Goal: Transaction & Acquisition: Purchase product/service

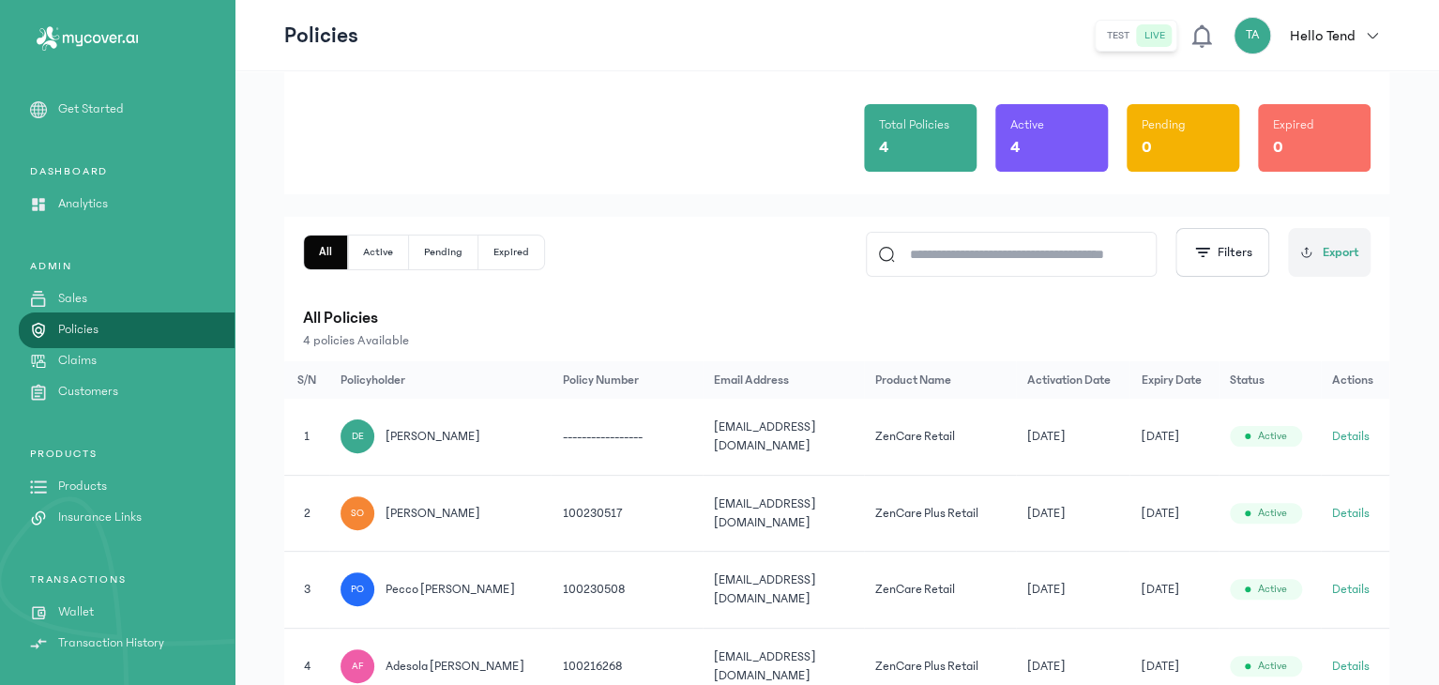
scroll to position [131, 0]
click at [116, 301] on link "Sales" at bounding box center [117, 299] width 234 height 20
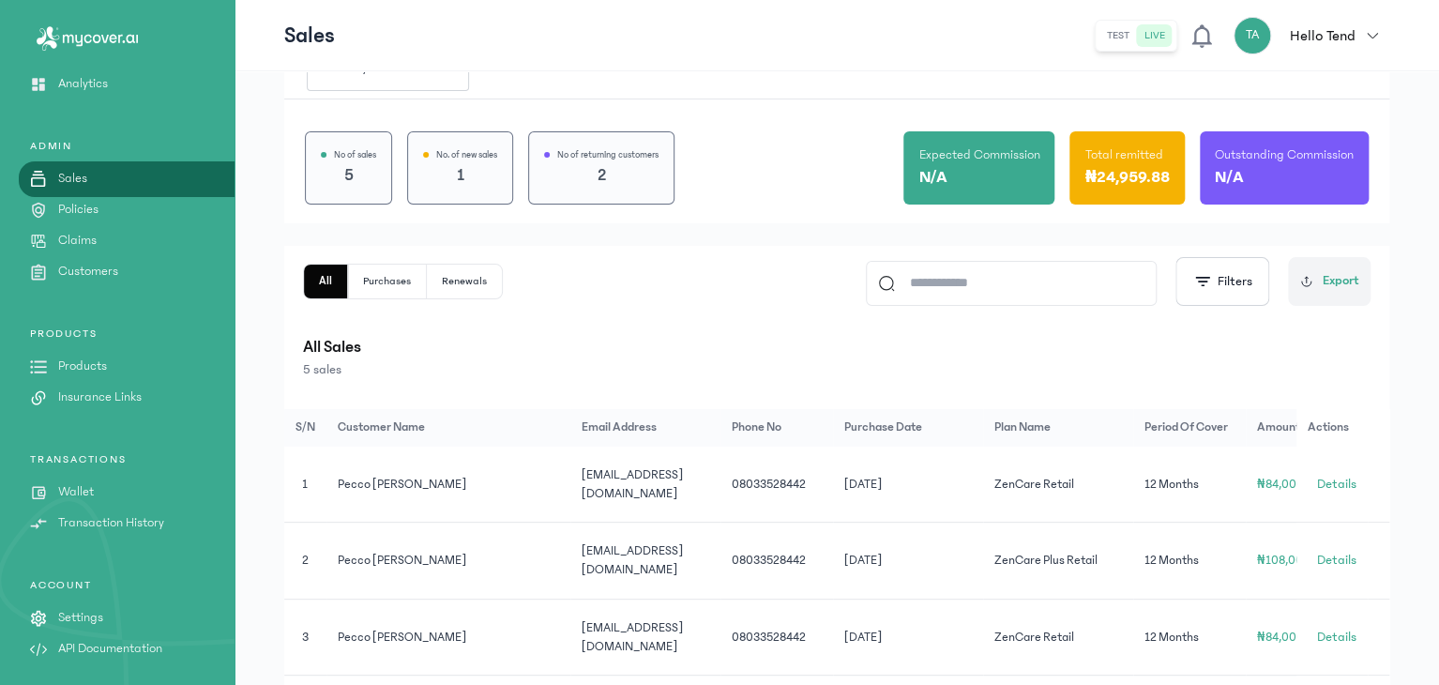
scroll to position [115, 0]
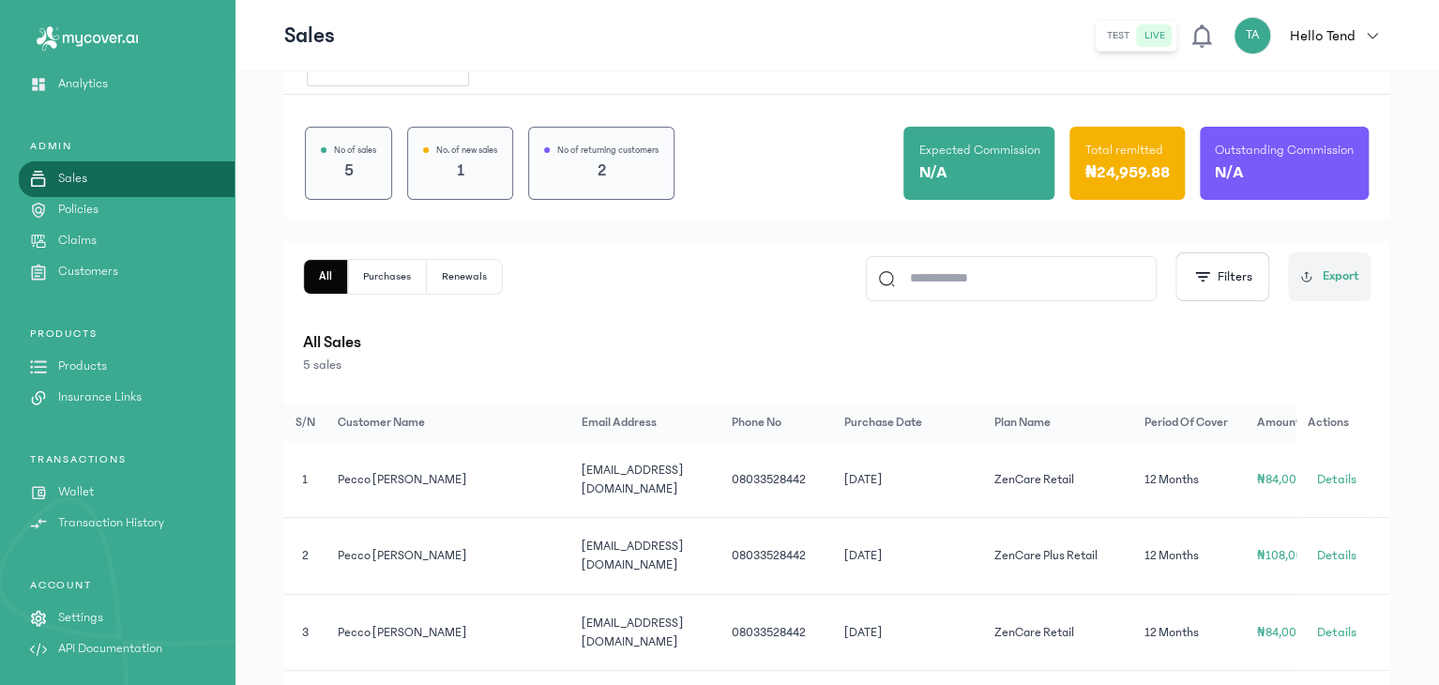
click at [83, 357] on p "Products" at bounding box center [82, 366] width 49 height 20
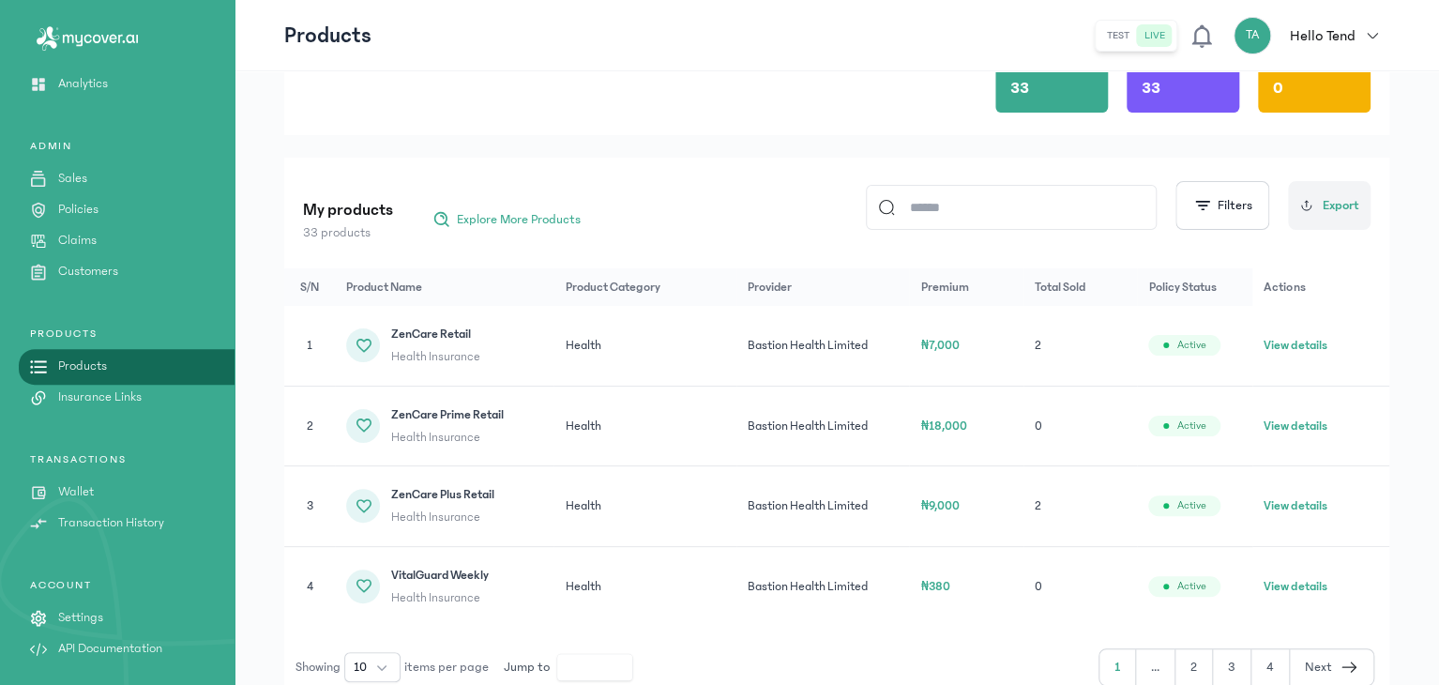
scroll to position [225, 0]
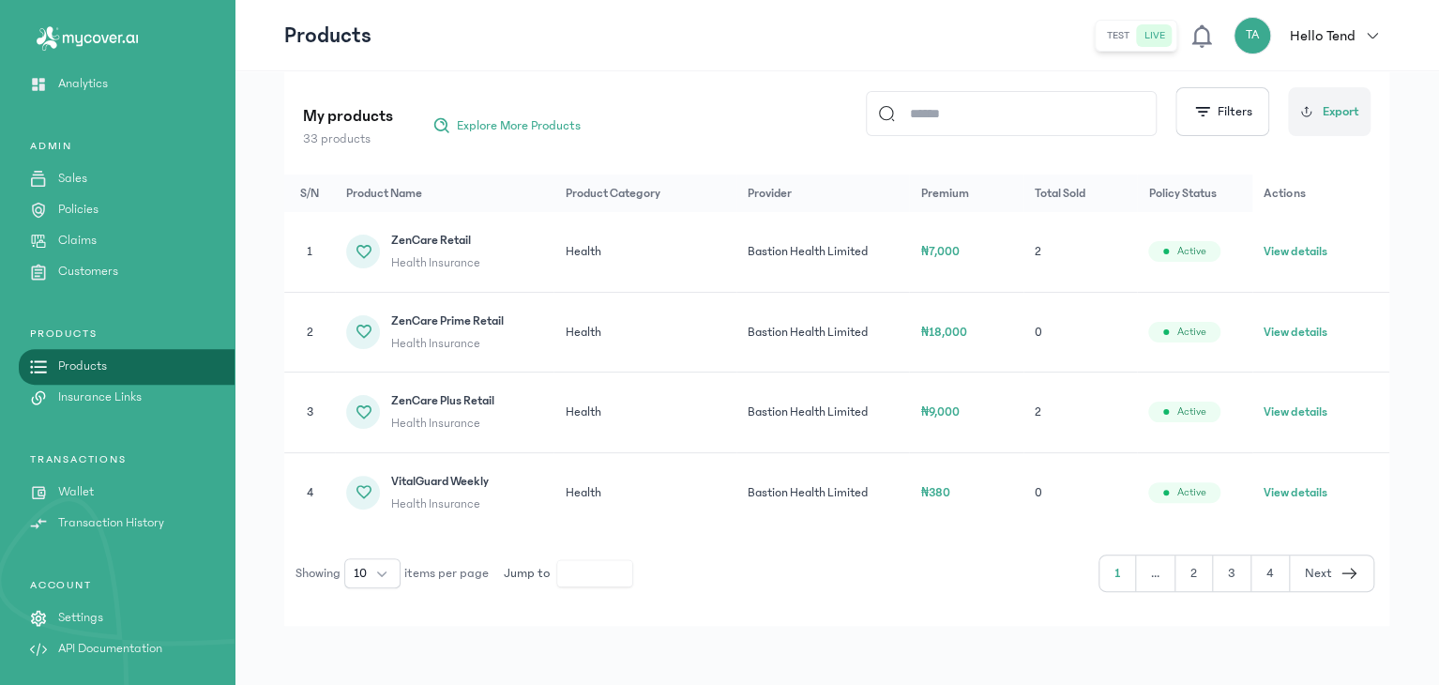
click at [1346, 572] on icon "button" at bounding box center [1348, 572] width 14 height 1
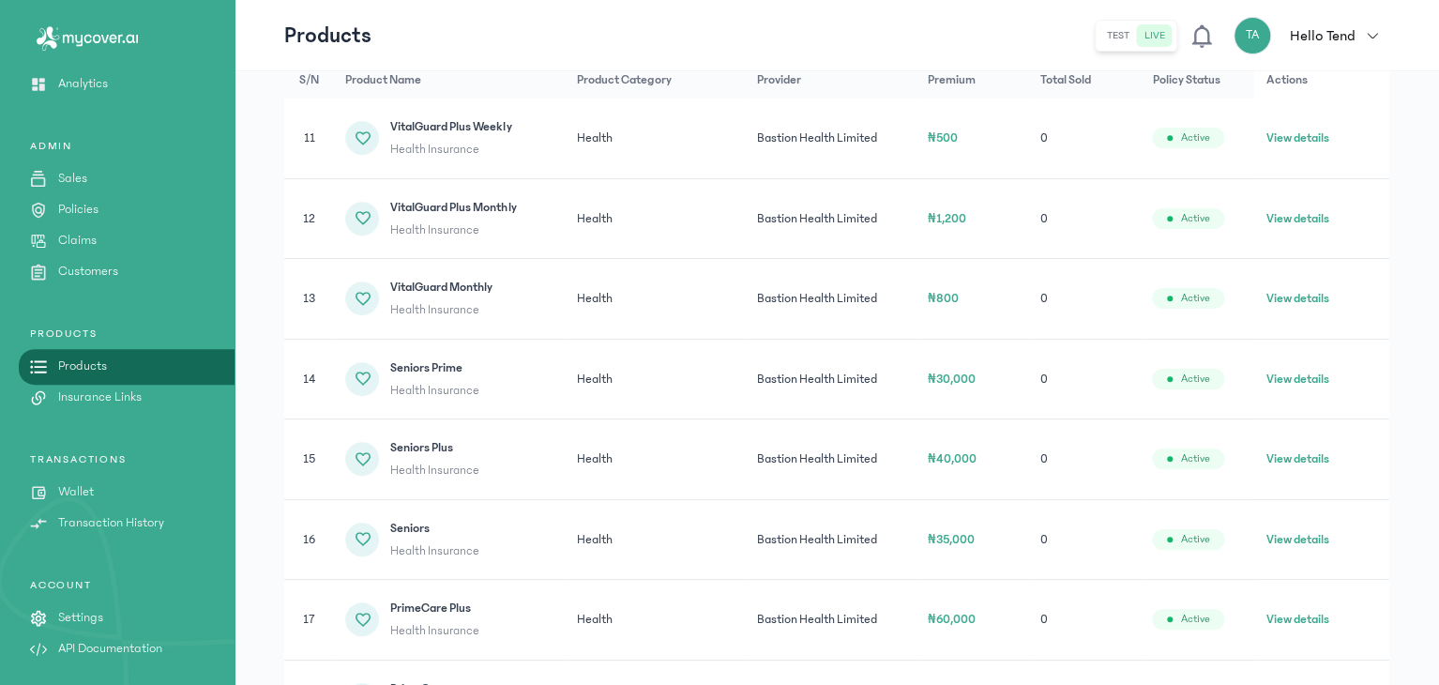
scroll to position [348, 0]
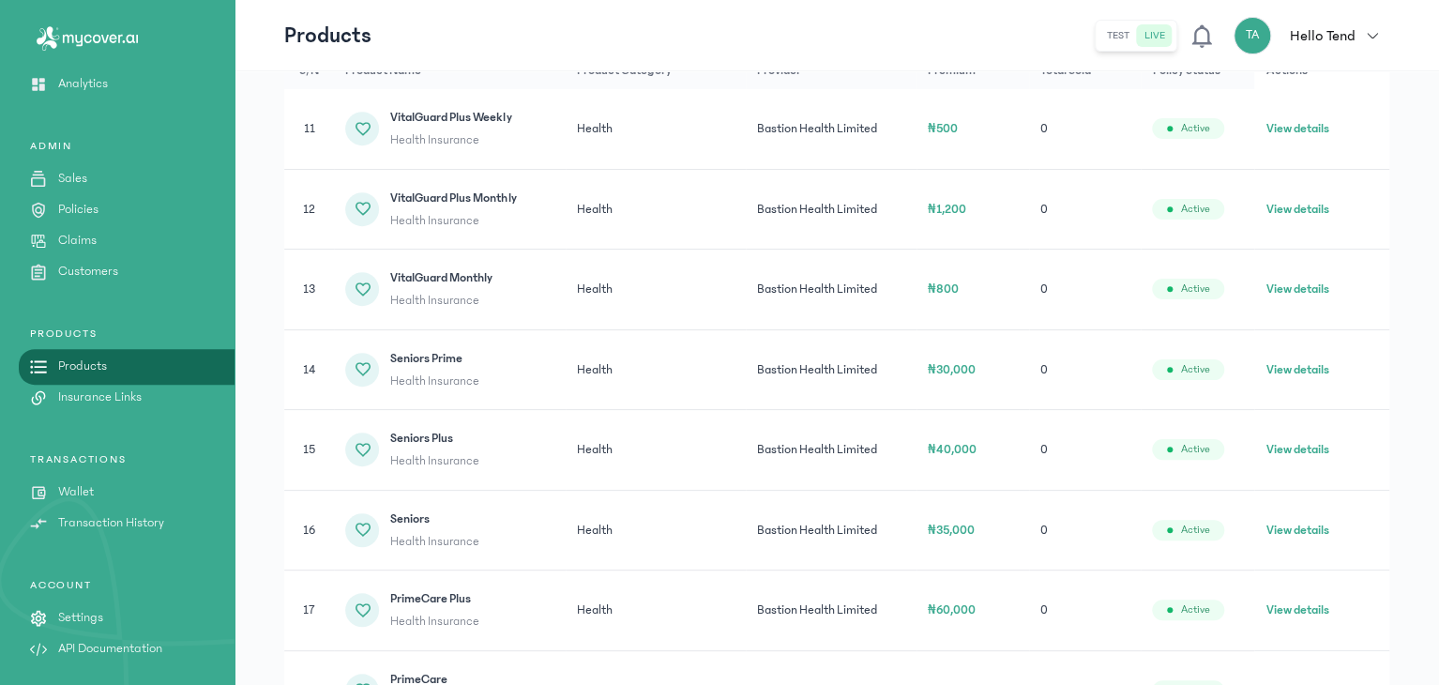
click at [1314, 447] on button "View details" at bounding box center [1296, 449] width 63 height 19
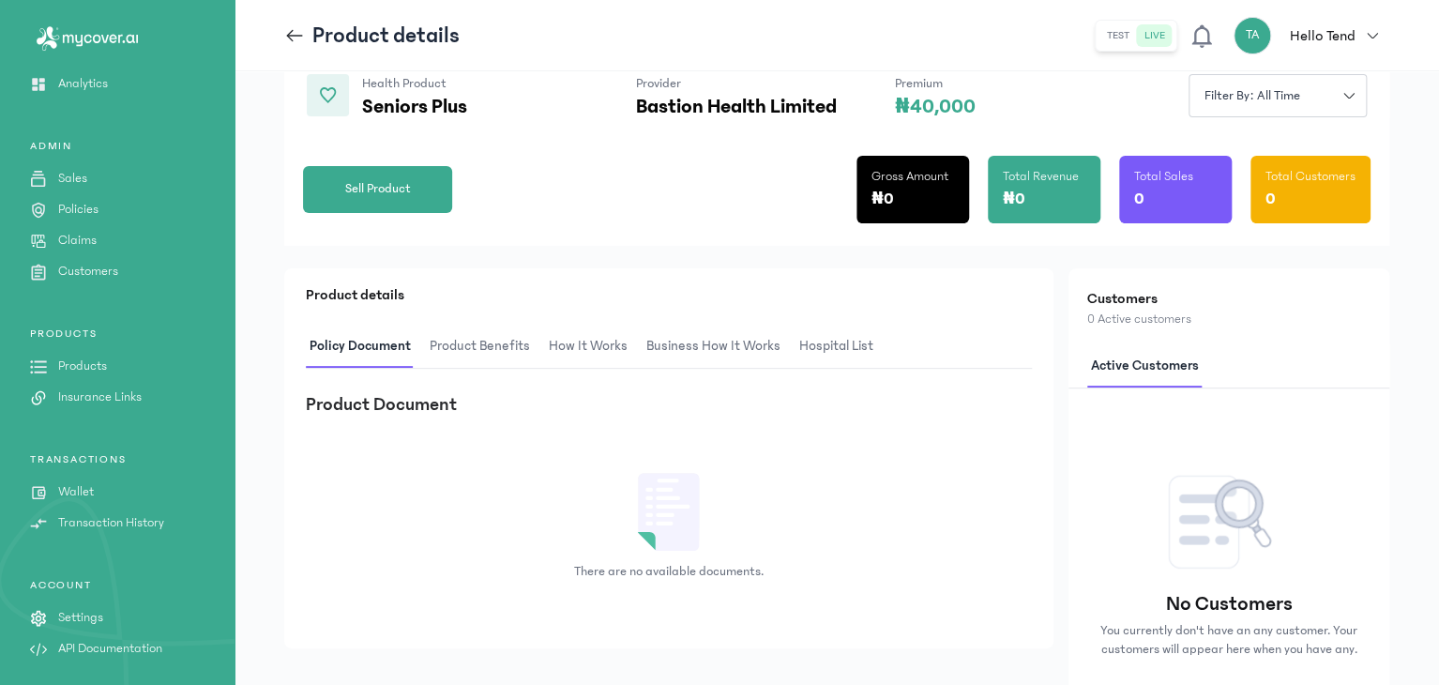
scroll to position [184, 0]
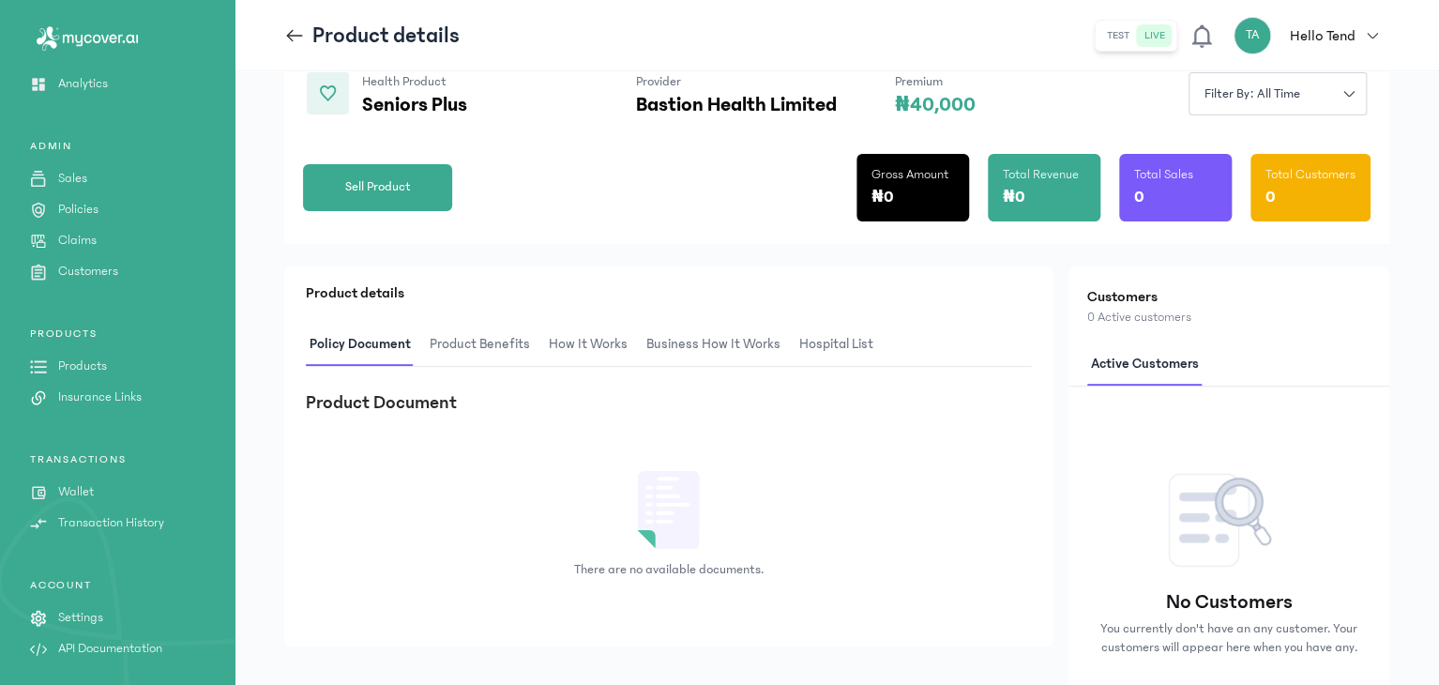
click at [493, 352] on span "Product Benefits" at bounding box center [480, 345] width 108 height 44
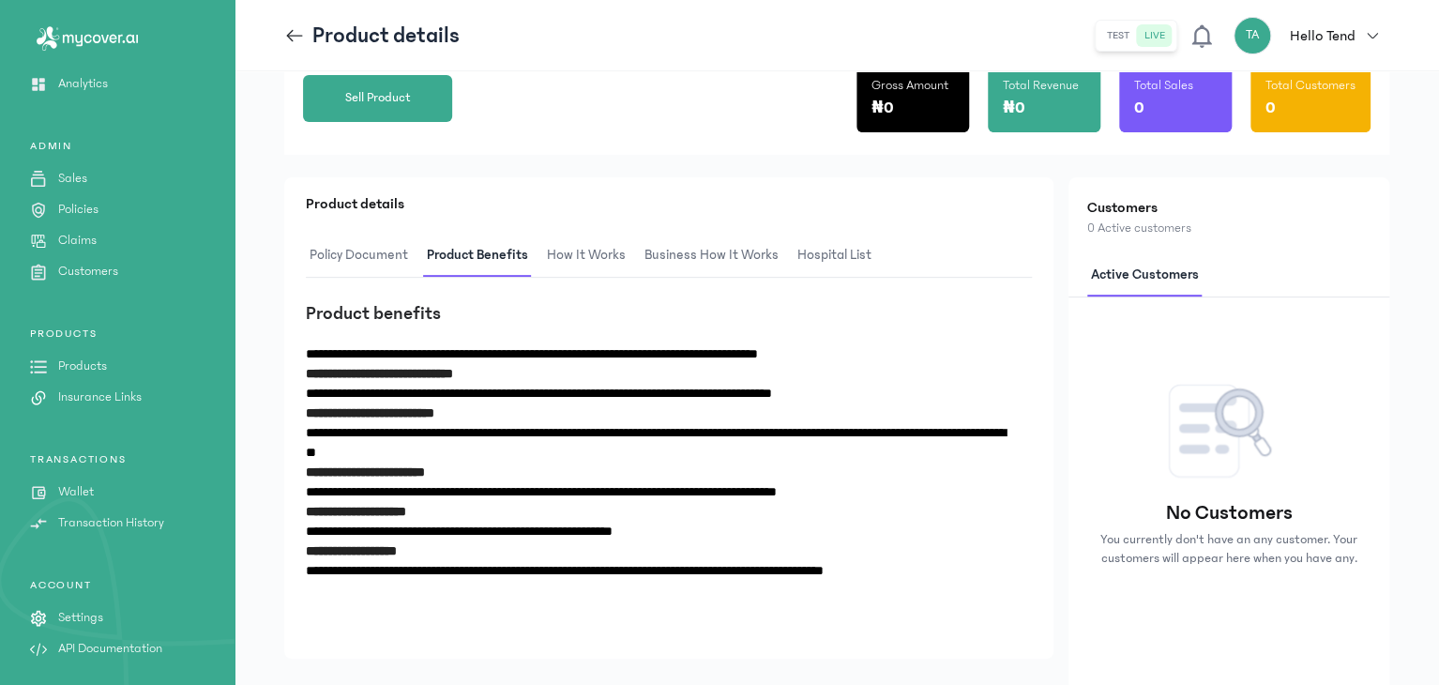
scroll to position [83, 0]
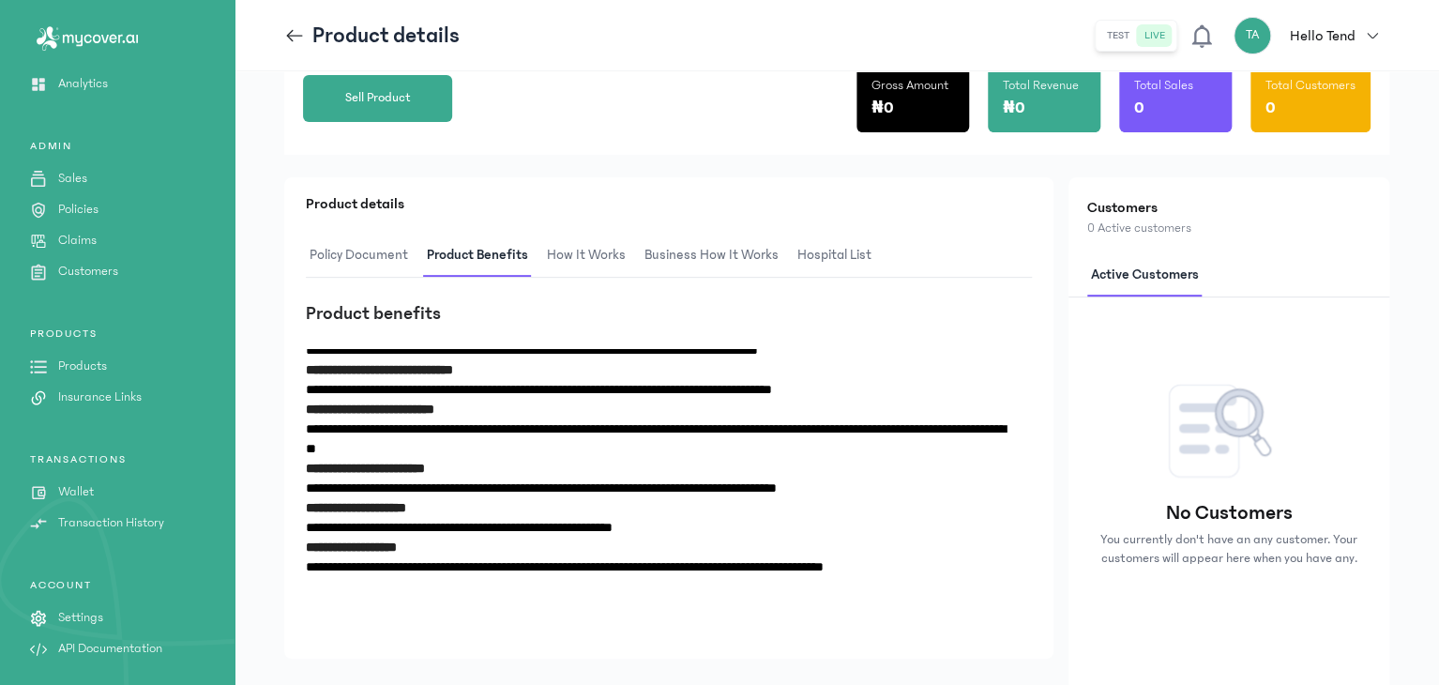
click at [602, 245] on span "How It Works" at bounding box center [586, 256] width 86 height 44
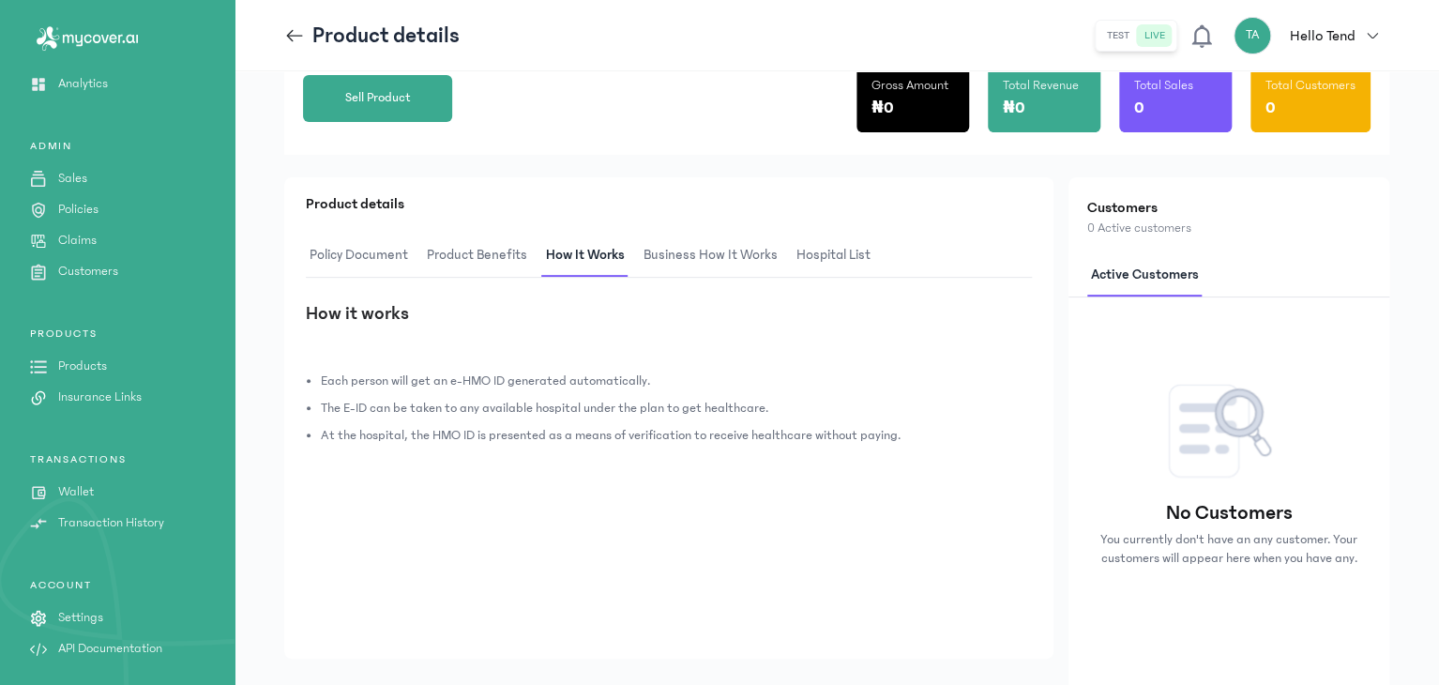
click at [645, 249] on span "Business How It Works" at bounding box center [711, 256] width 142 height 44
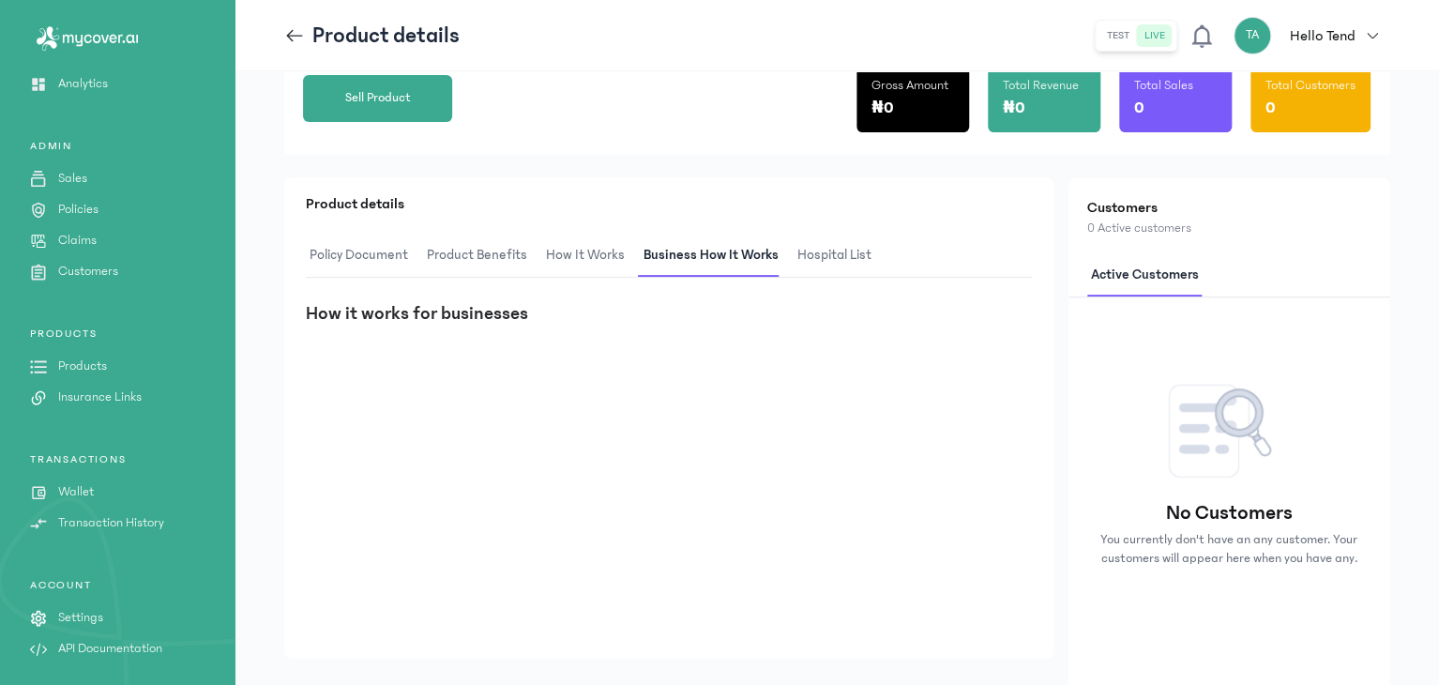
click at [804, 242] on span "hospital List" at bounding box center [834, 256] width 82 height 44
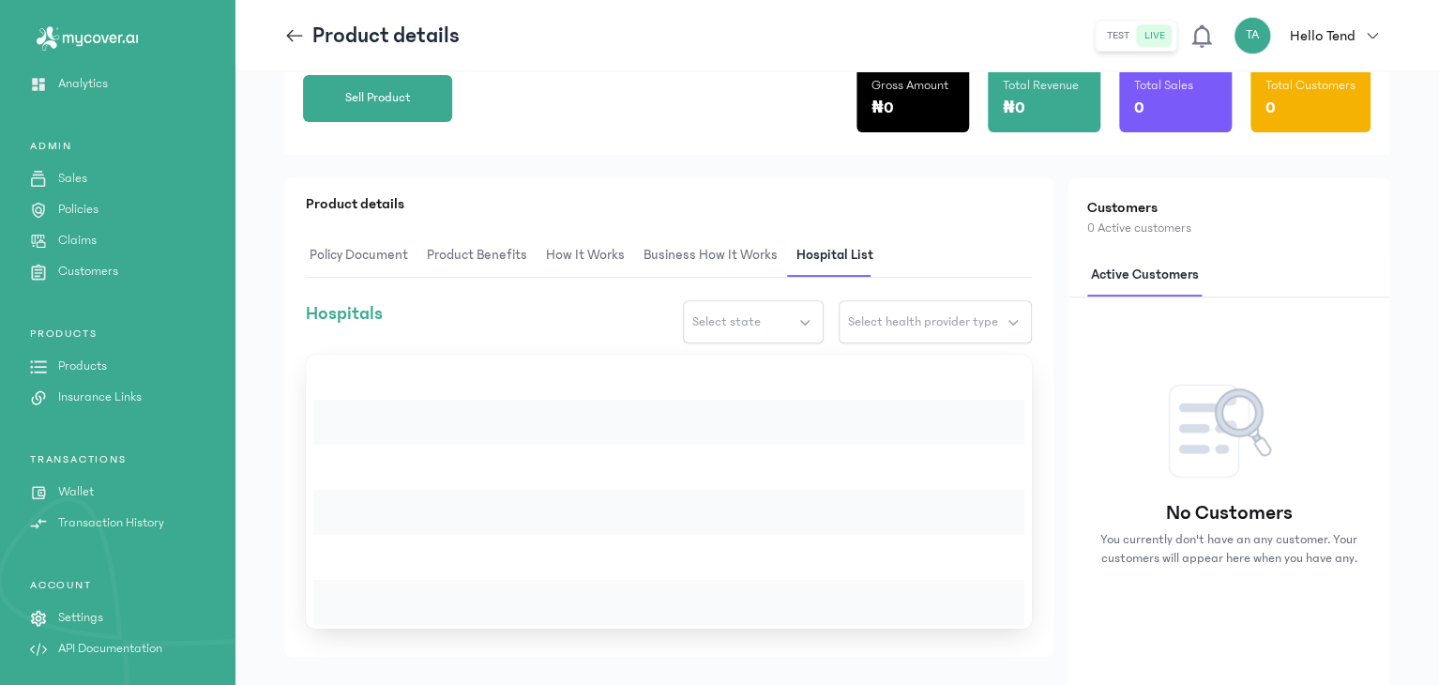
click at [452, 234] on span "Product Benefits" at bounding box center [477, 256] width 108 height 44
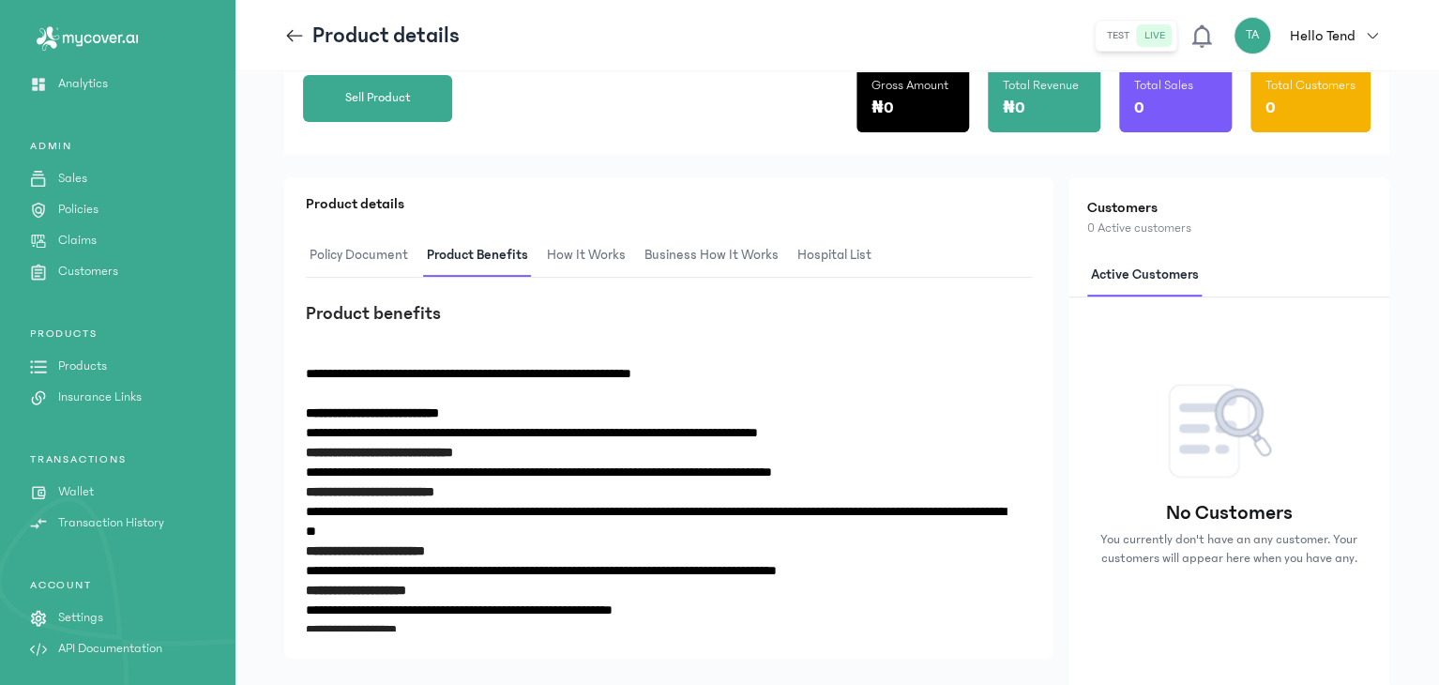
click at [360, 264] on span "Policy Document" at bounding box center [359, 256] width 106 height 44
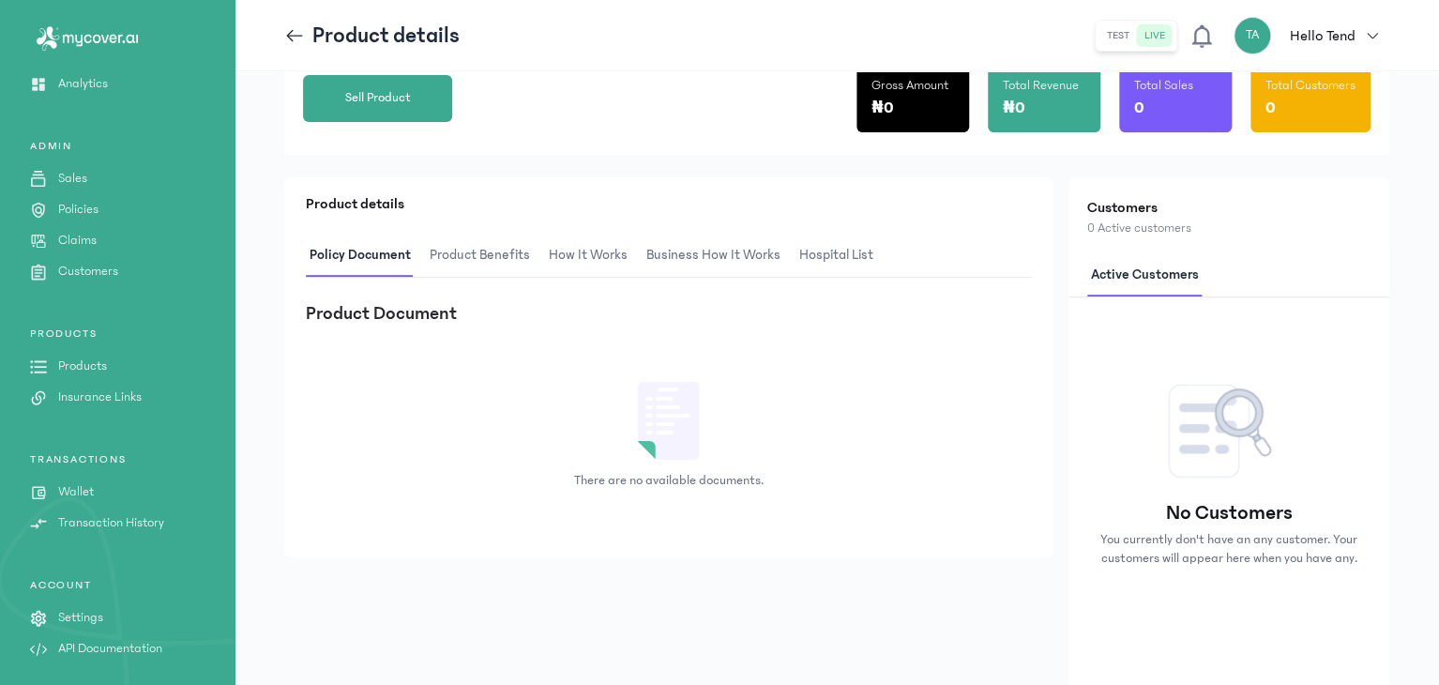
click at [71, 492] on p "Wallet" at bounding box center [76, 492] width 36 height 20
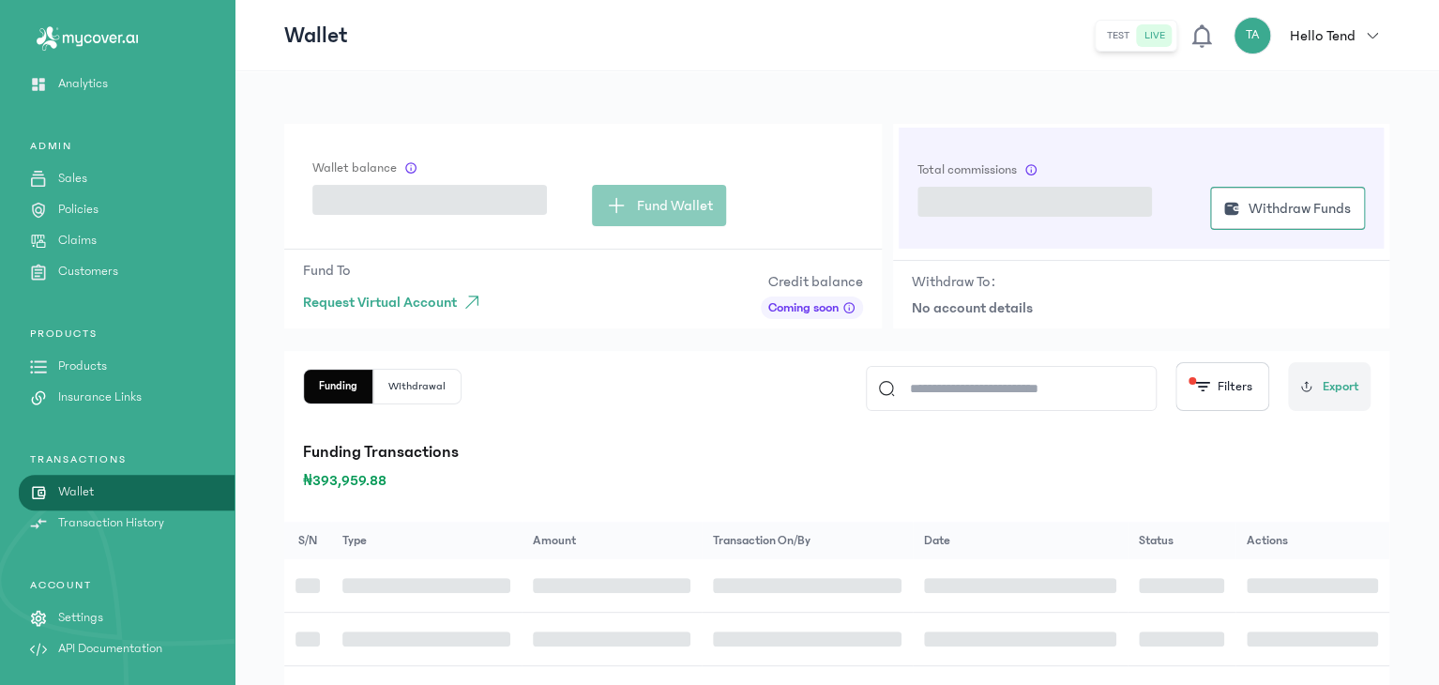
click at [71, 492] on p "Wallet" at bounding box center [76, 492] width 36 height 20
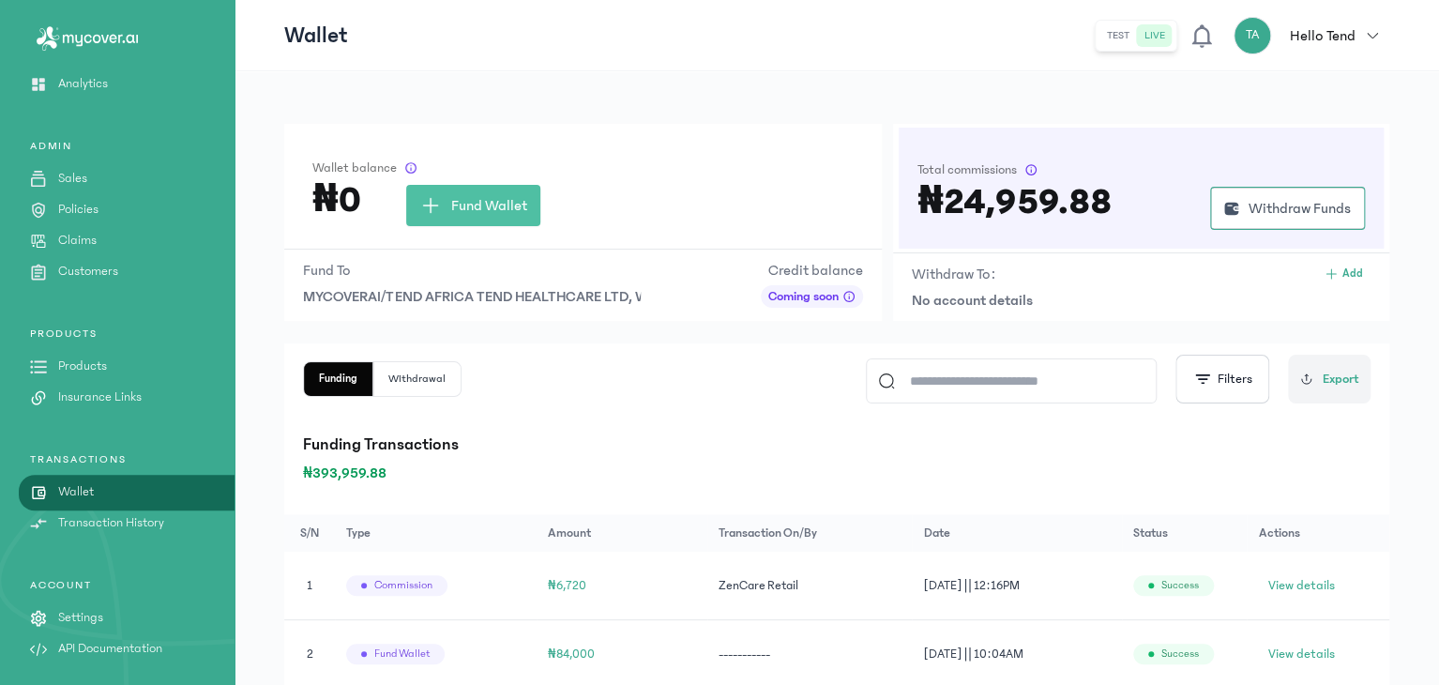
click at [95, 364] on p "Products" at bounding box center [82, 366] width 49 height 20
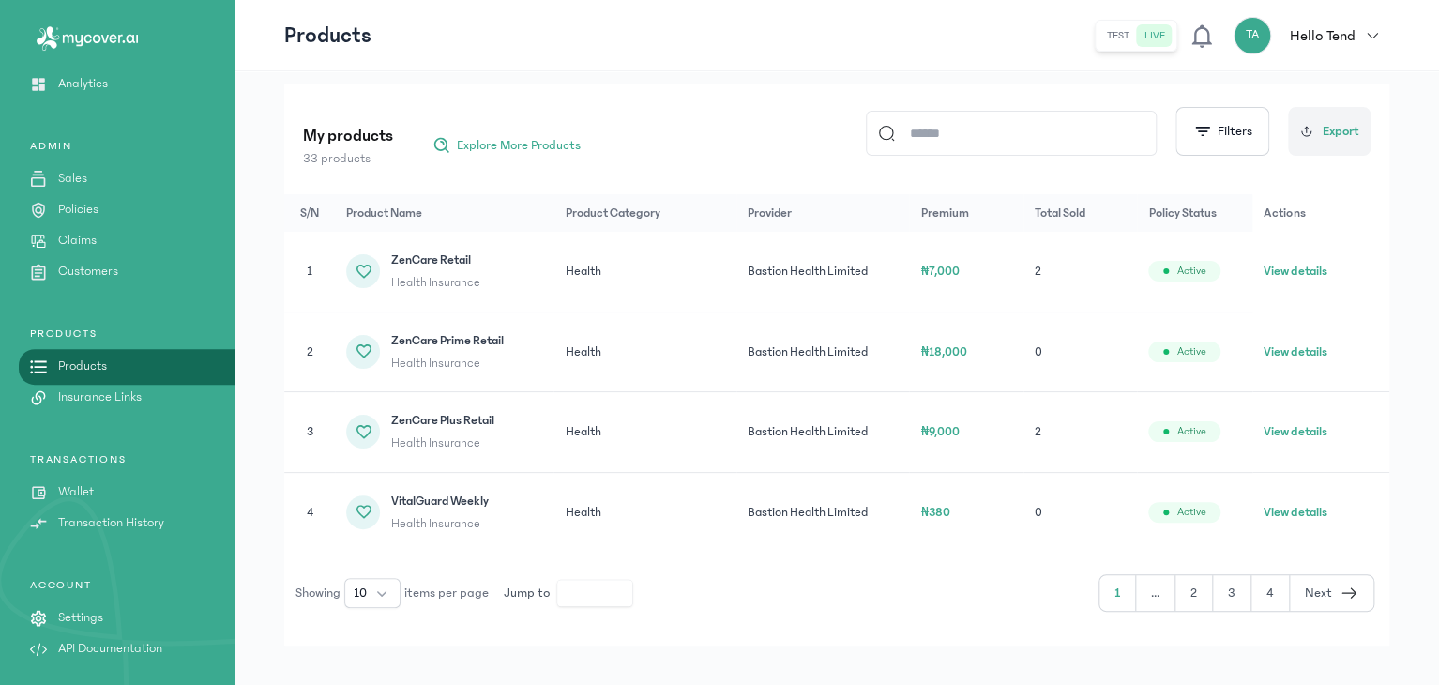
scroll to position [208, 0]
click at [1349, 597] on icon "button" at bounding box center [1348, 590] width 19 height 23
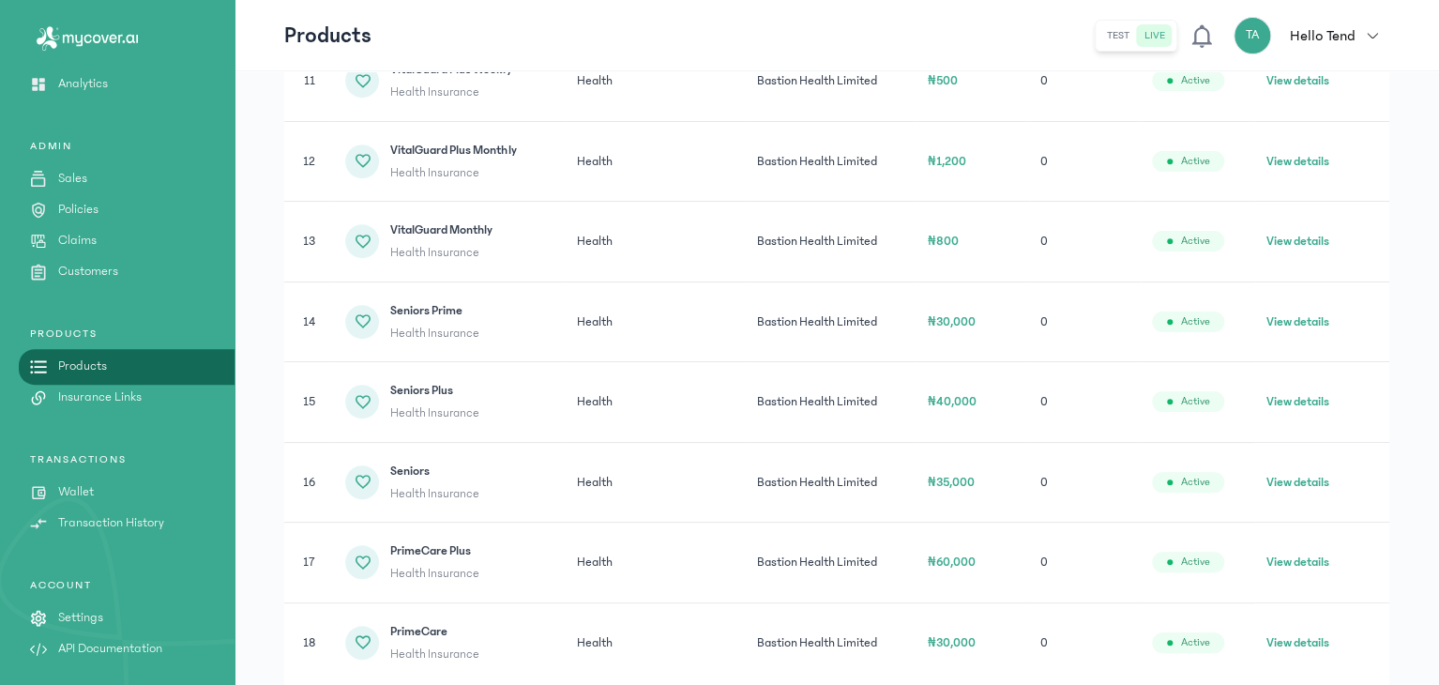
scroll to position [418, 0]
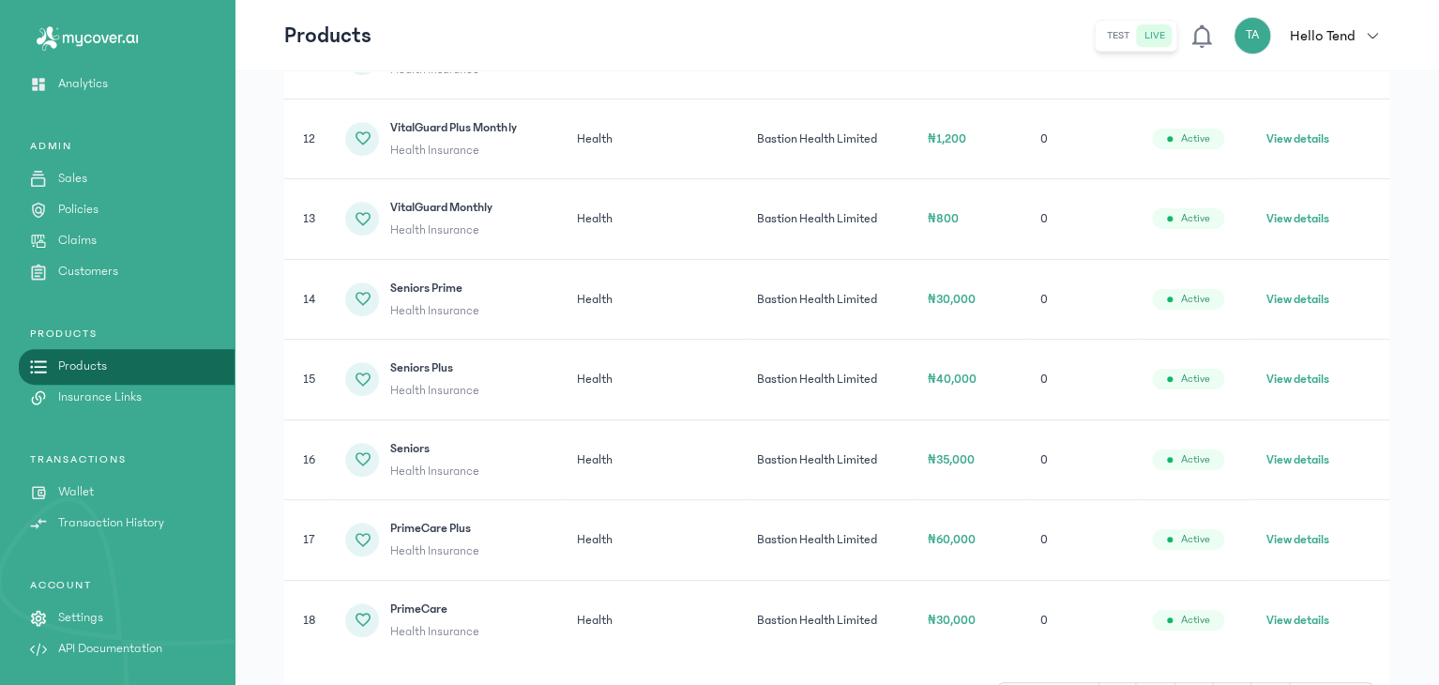
click at [1313, 463] on button "View details" at bounding box center [1296, 459] width 63 height 19
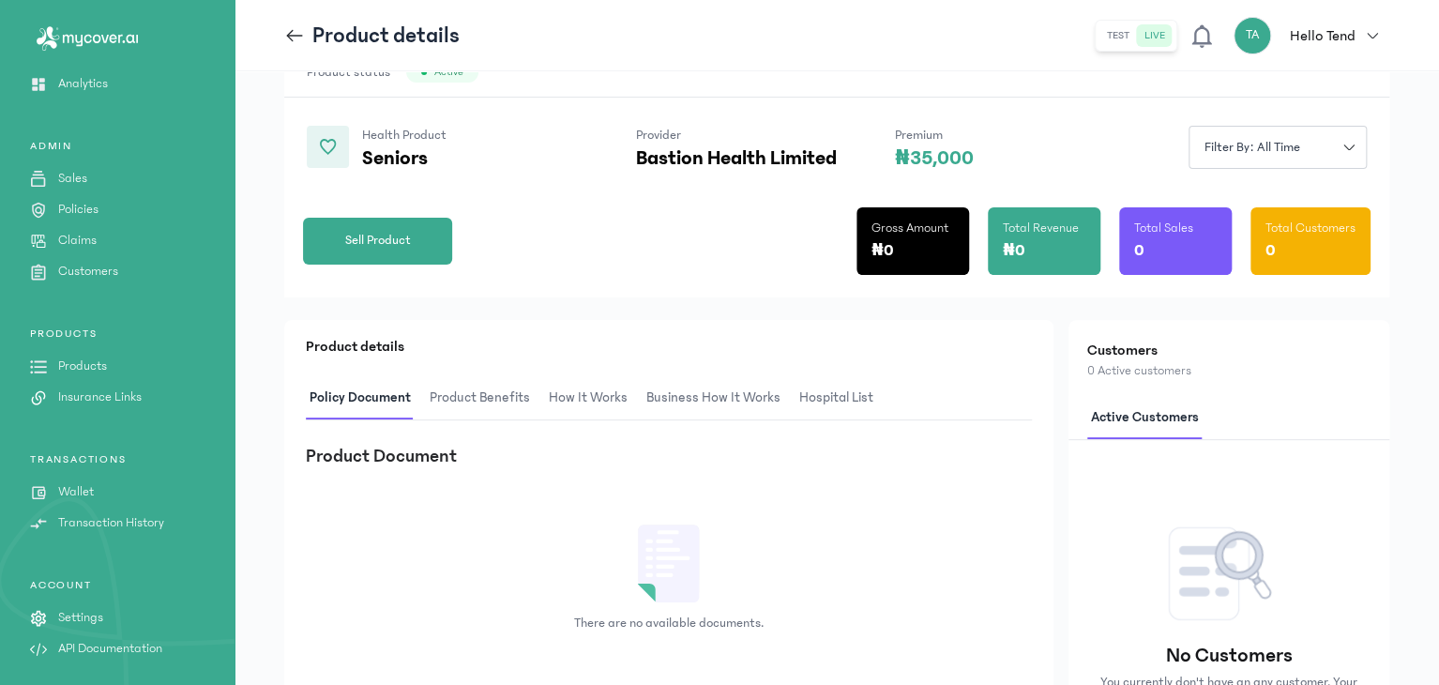
scroll to position [141, 0]
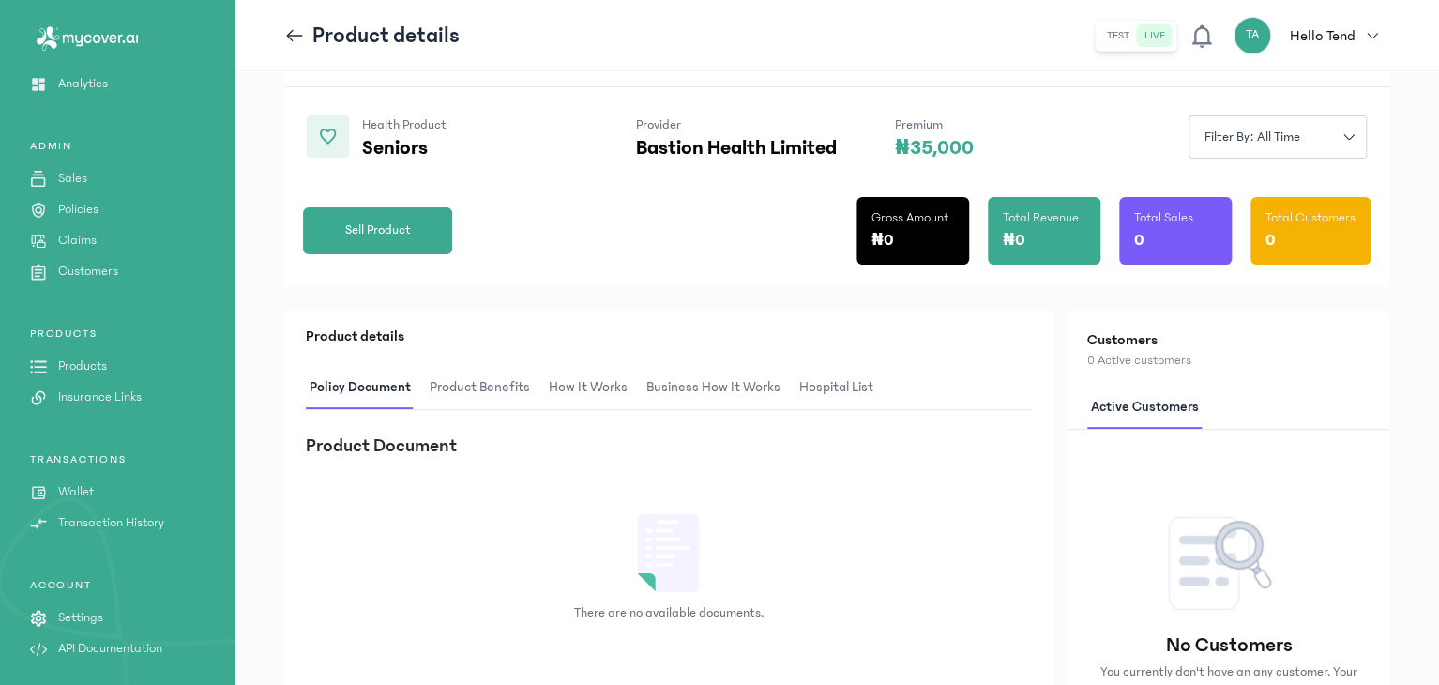
click at [419, 253] on div "Sell Product Gross Amount ₦0 Total Revenue ₦0 Total Sales 0 Total Customers 0" at bounding box center [836, 223] width 1067 height 128
click at [407, 220] on span "Sell Product" at bounding box center [378, 230] width 66 height 20
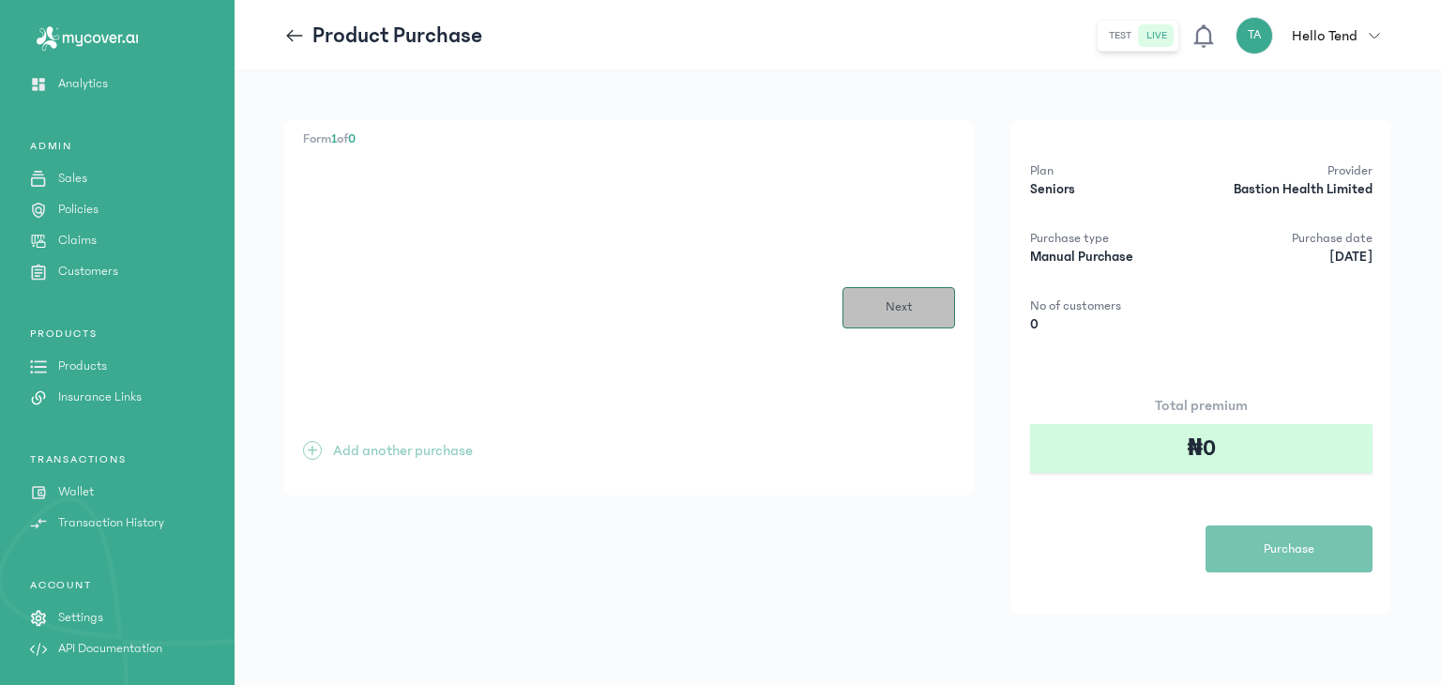
click at [897, 311] on span "Next" at bounding box center [898, 307] width 27 height 20
